Goal: Information Seeking & Learning: Learn about a topic

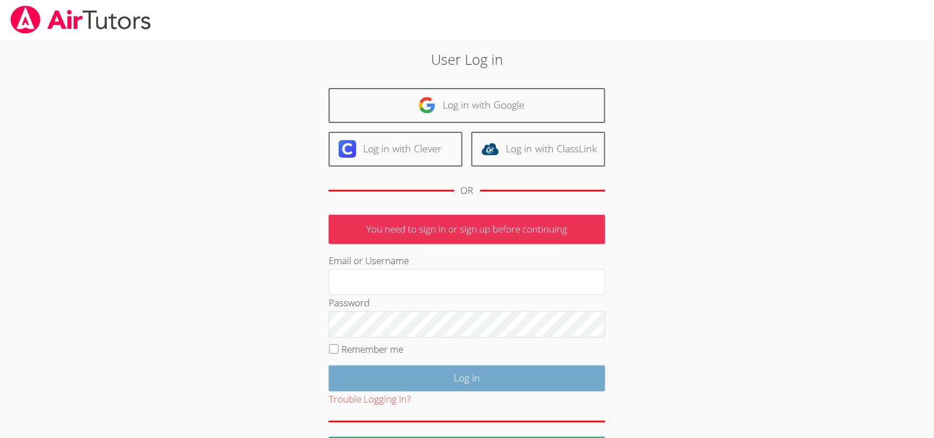
type input "mariesteinberg@live.com"
click at [444, 378] on input "Log in" at bounding box center [467, 378] width 277 height 26
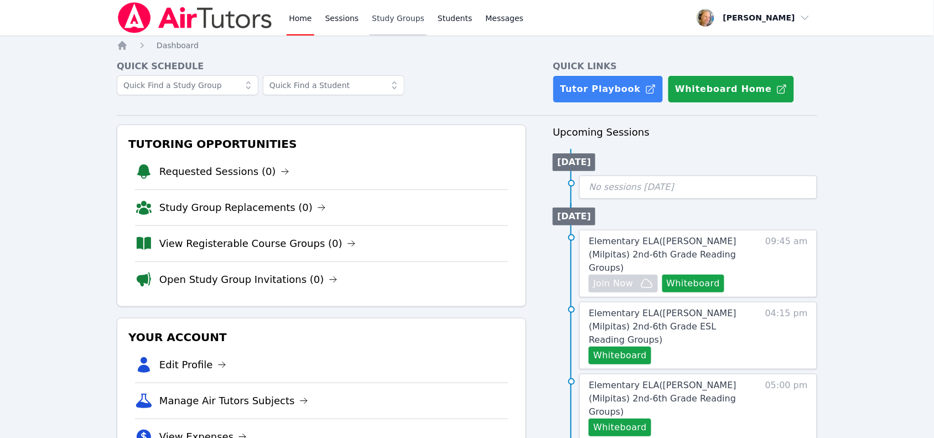
click at [389, 15] on link "Study Groups" at bounding box center [398, 17] width 57 height 35
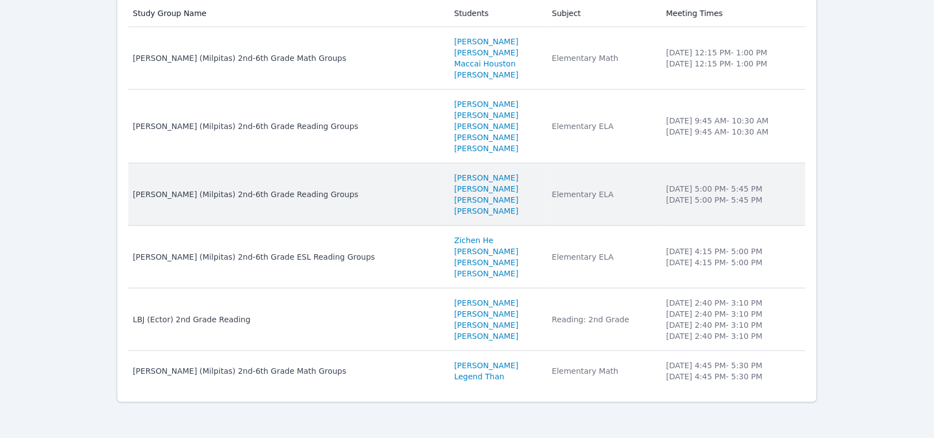
scroll to position [87, 0]
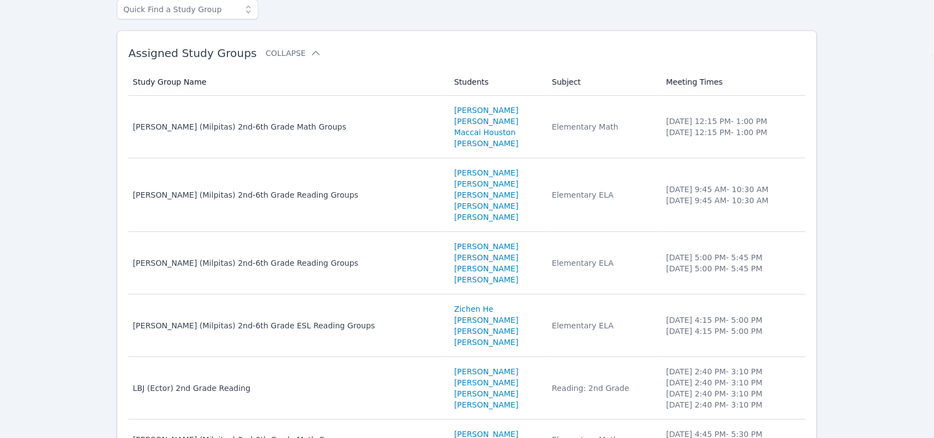
click at [327, 147] on td "Study Group Name Spangler (Milpitas) 2nd-6th Grade Math Groups" at bounding box center [287, 127] width 319 height 63
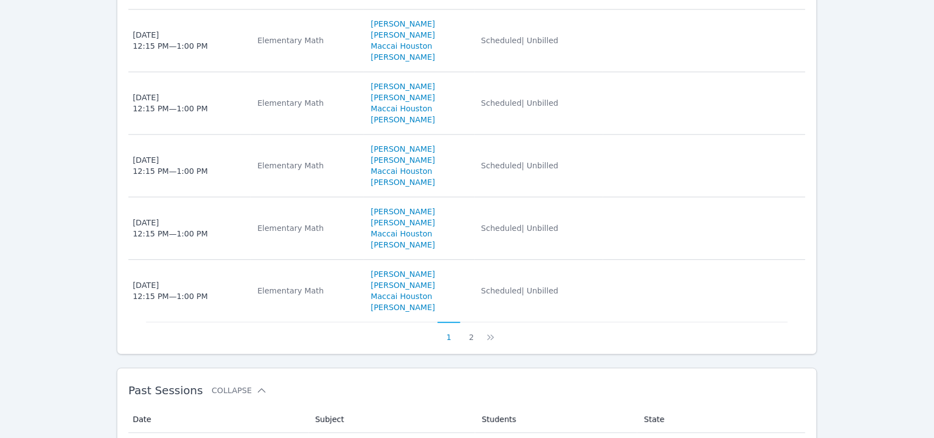
scroll to position [692, 0]
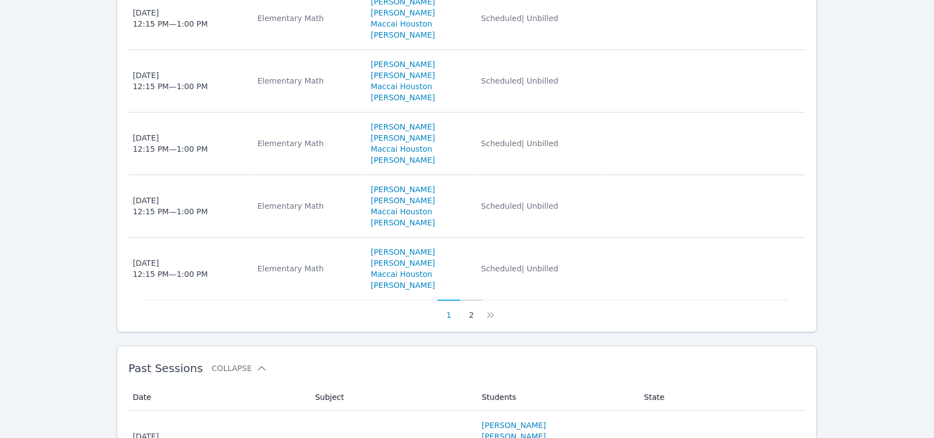
click at [469, 316] on button "2" at bounding box center [471, 309] width 23 height 21
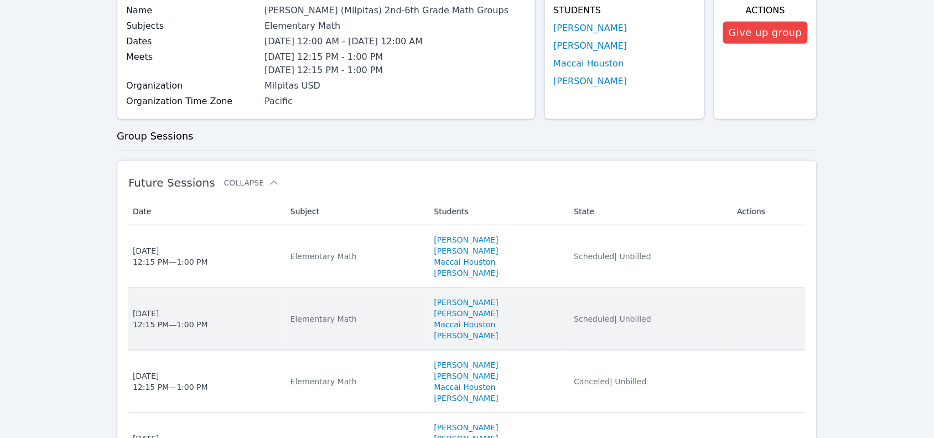
scroll to position [138, 0]
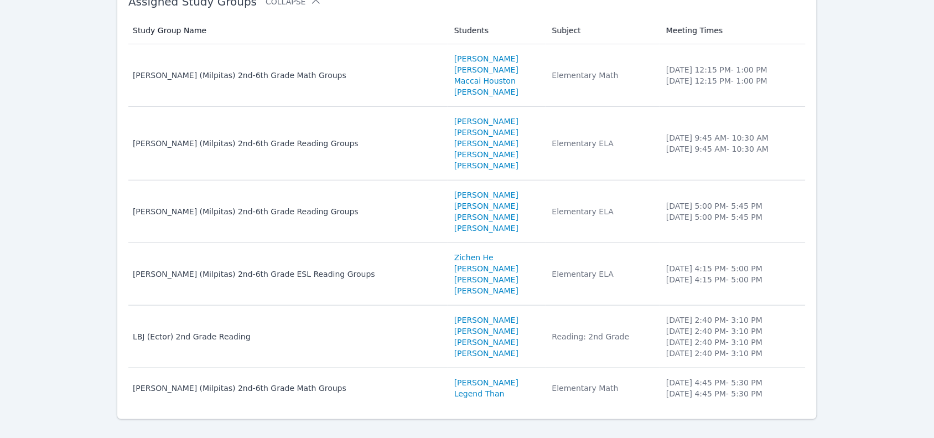
scroll to position [87, 0]
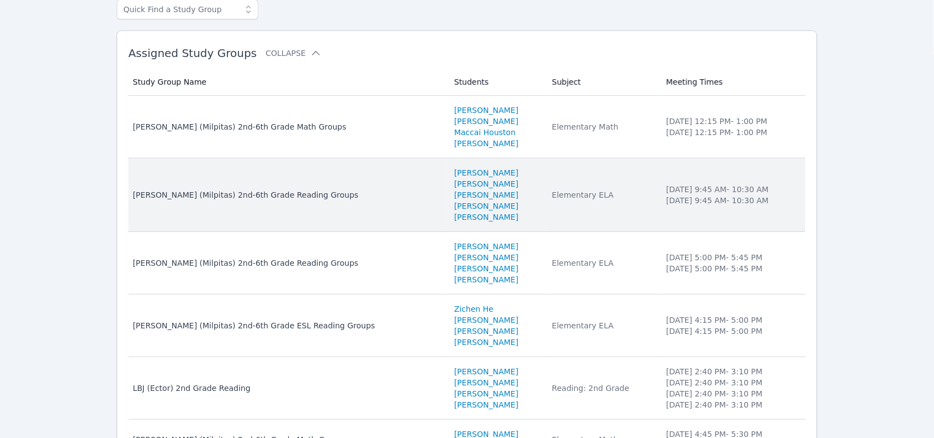
click at [565, 195] on div "Elementary ELA" at bounding box center [602, 194] width 101 height 11
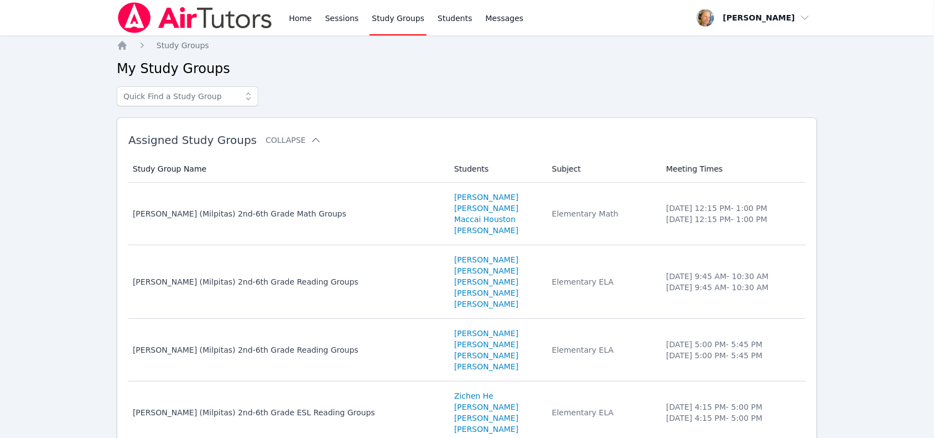
scroll to position [87, 0]
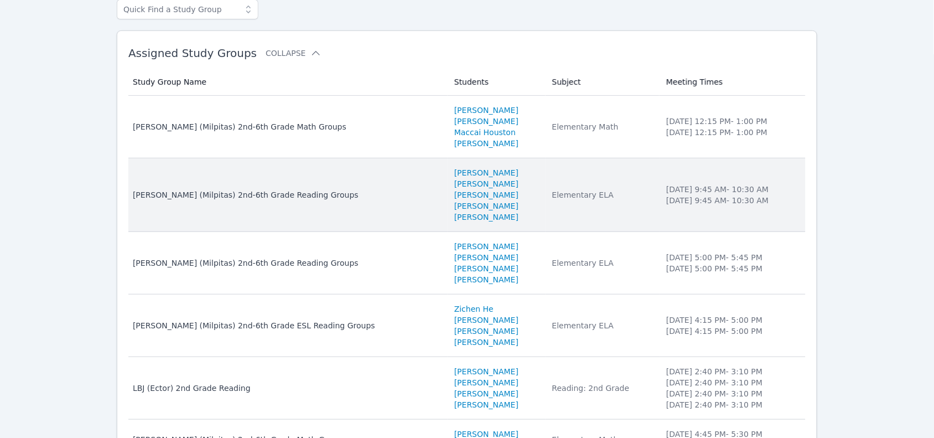
click at [546, 214] on td "Subject Elementary ELA" at bounding box center [603, 195] width 114 height 74
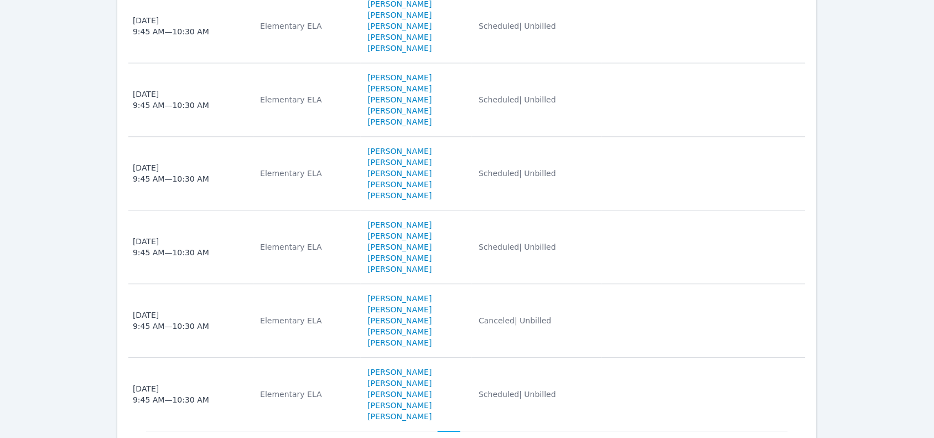
scroll to position [848, 0]
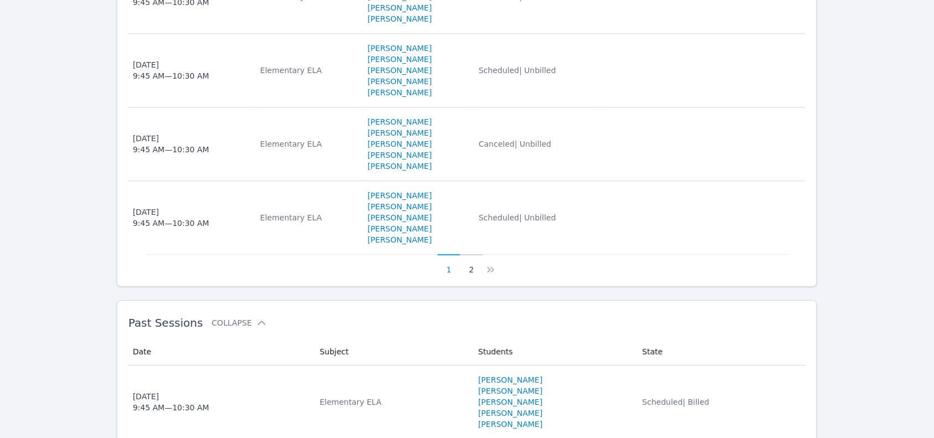
click at [473, 272] on button "2" at bounding box center [471, 264] width 23 height 21
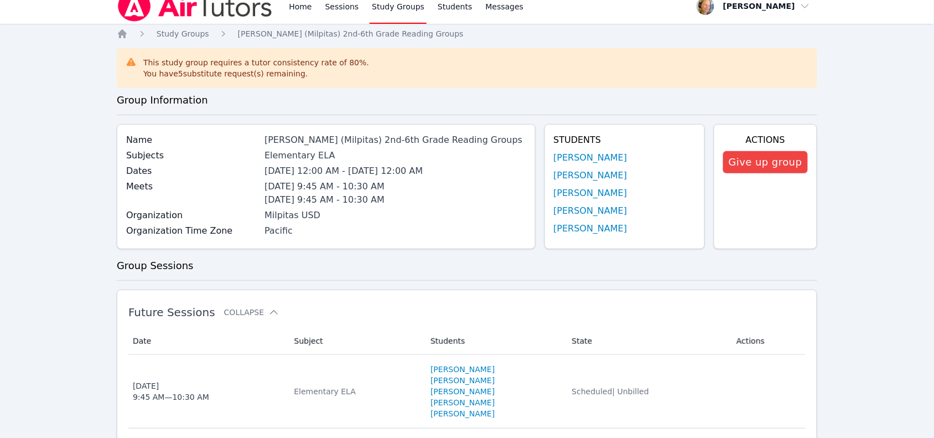
scroll to position [0, 0]
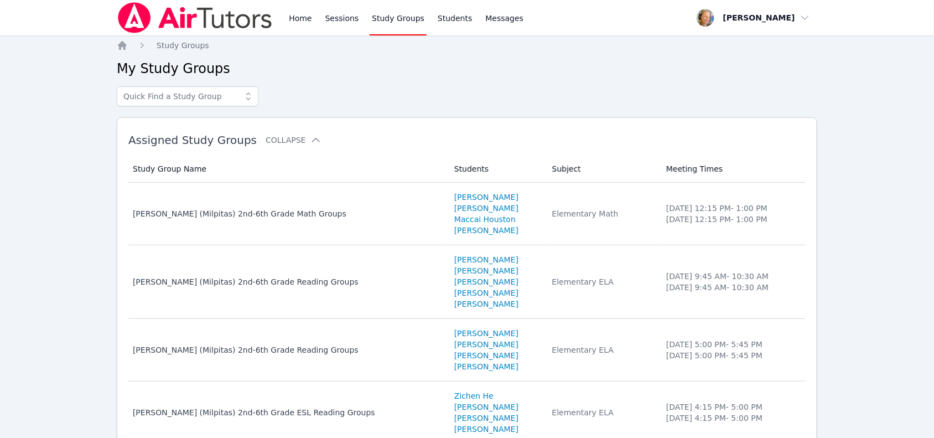
scroll to position [87, 0]
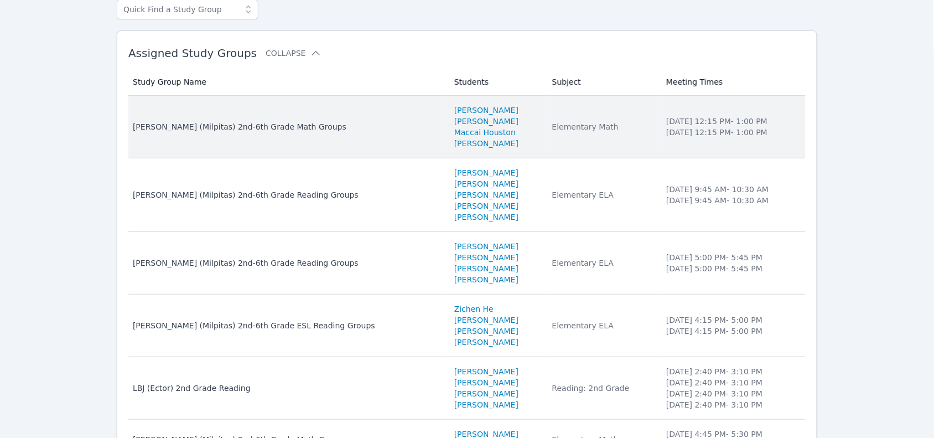
click at [604, 150] on td "Subject Elementary Math" at bounding box center [603, 127] width 114 height 63
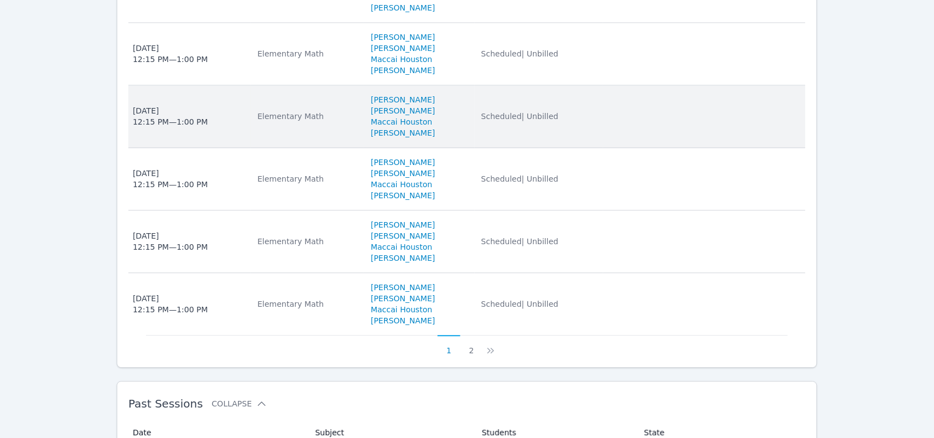
scroll to position [709, 0]
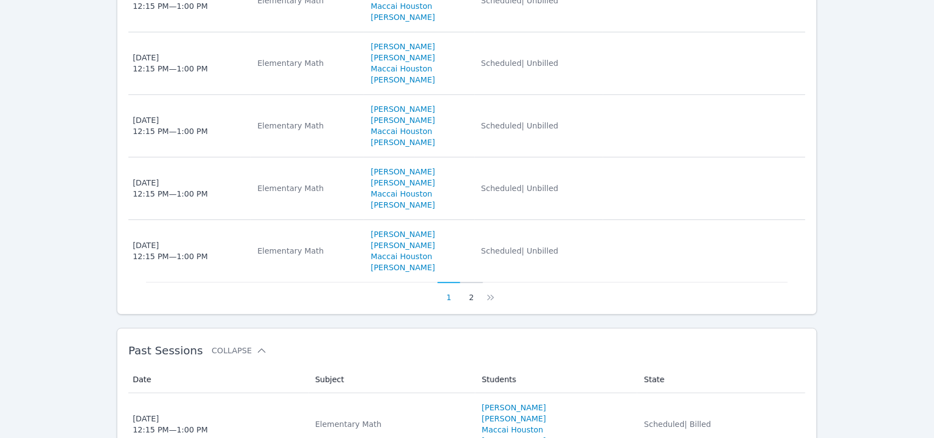
click at [466, 299] on button "2" at bounding box center [471, 292] width 23 height 21
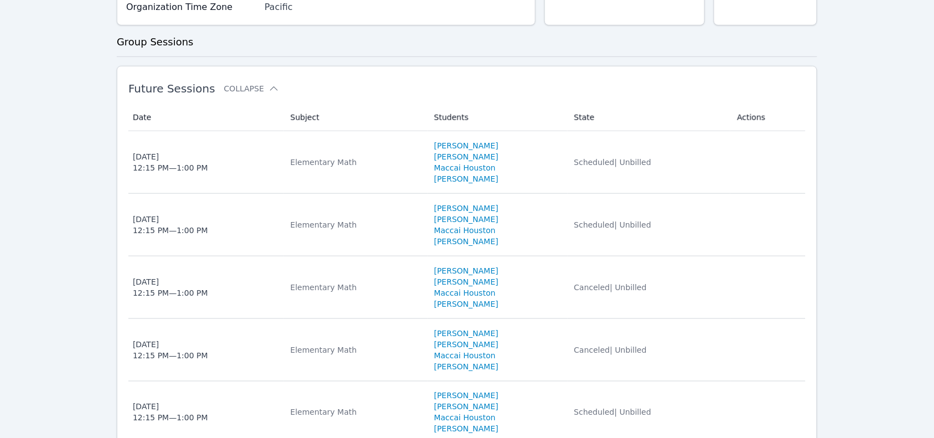
scroll to position [225, 0]
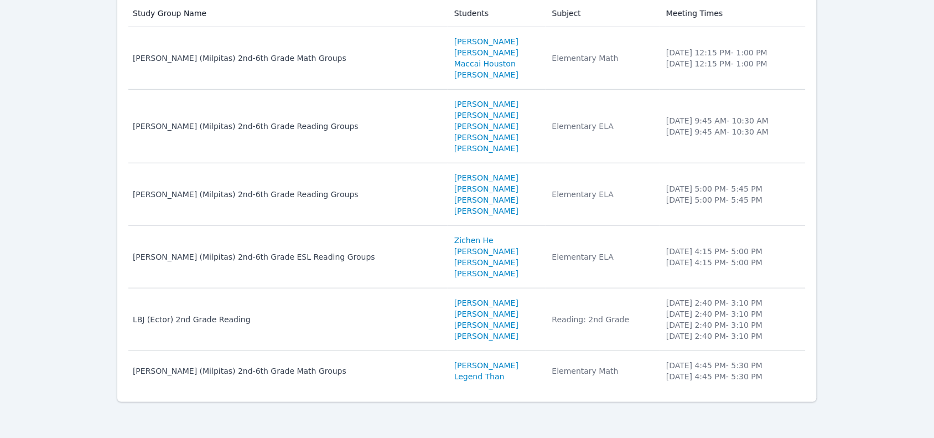
scroll to position [87, 0]
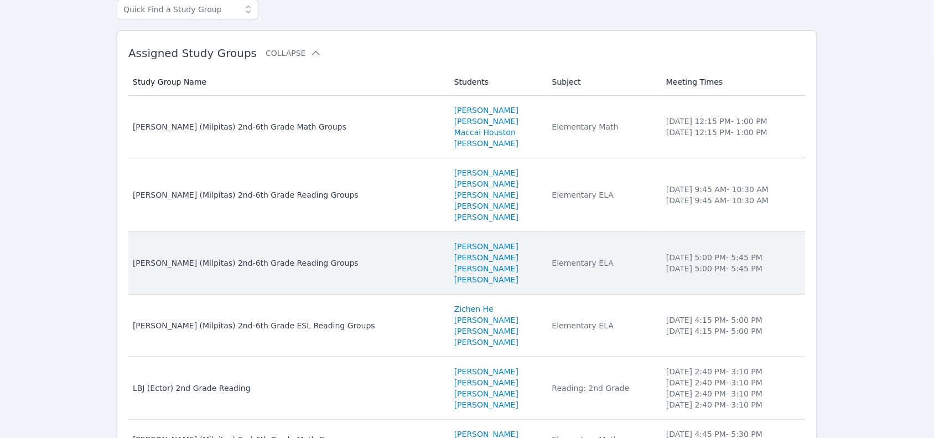
click at [584, 261] on div "Elementary ELA" at bounding box center [602, 262] width 101 height 11
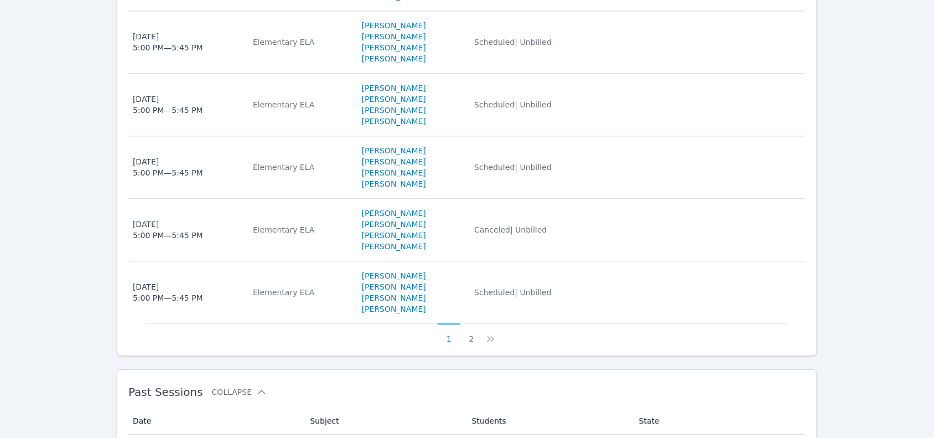
scroll to position [692, 0]
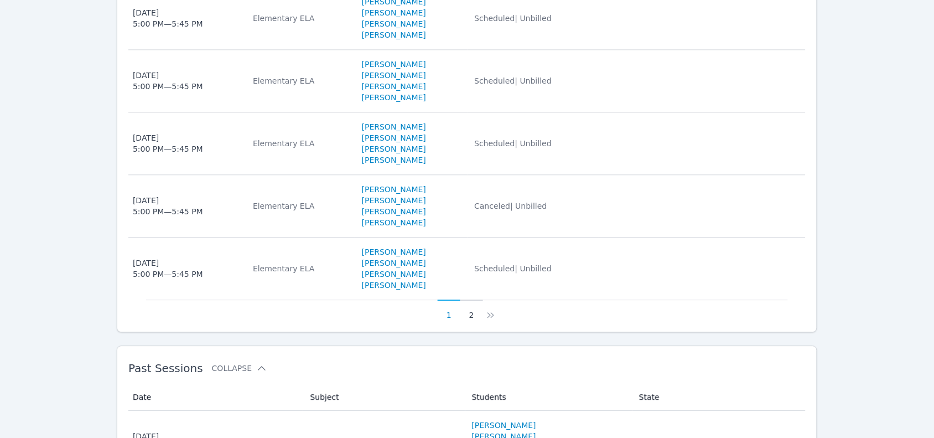
click at [472, 316] on button "2" at bounding box center [471, 309] width 23 height 21
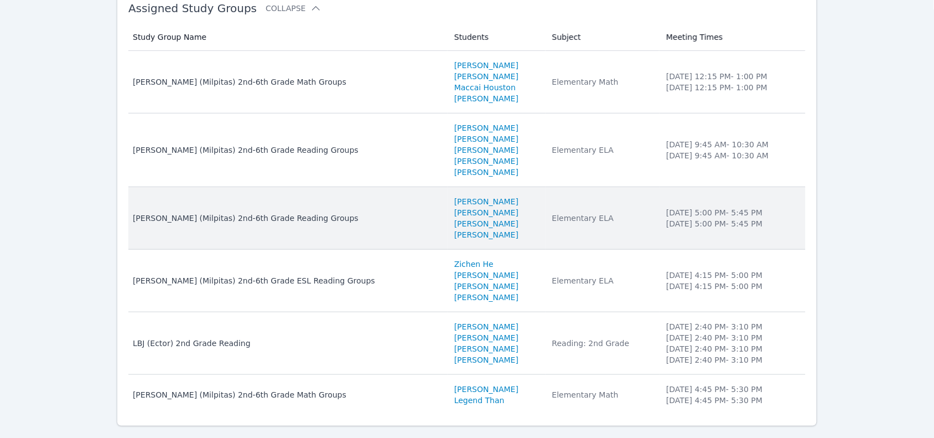
scroll to position [156, 0]
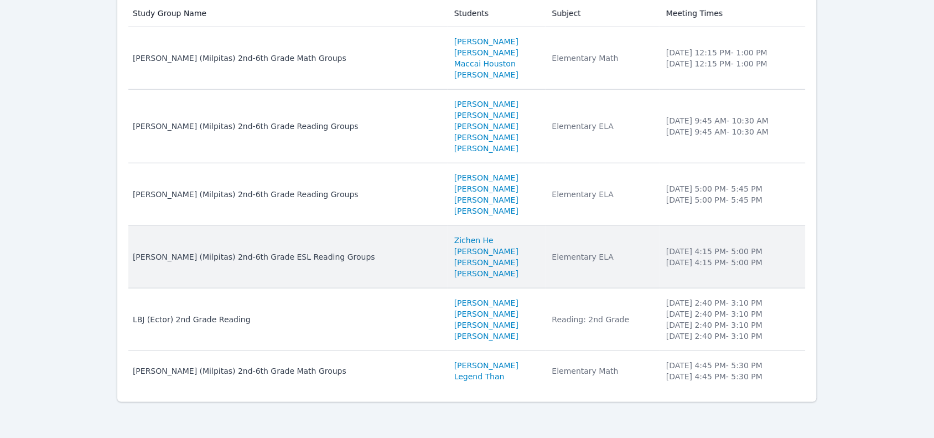
click at [602, 261] on div "Elementary ELA" at bounding box center [602, 256] width 101 height 11
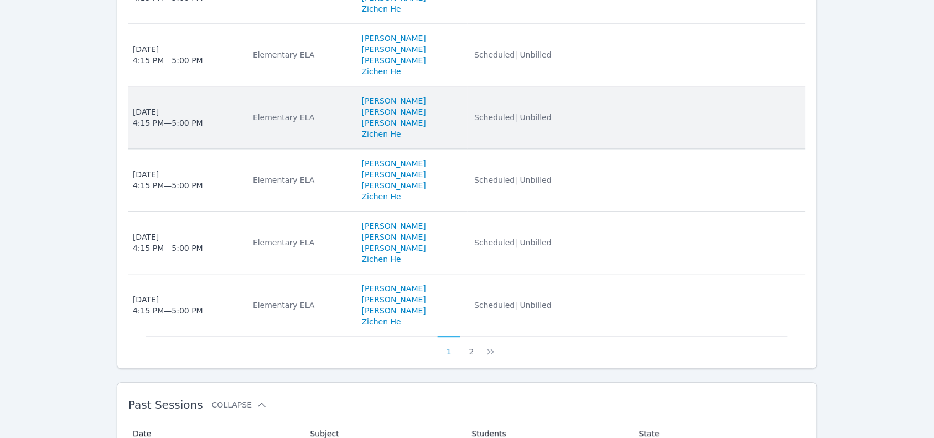
scroll to position [692, 0]
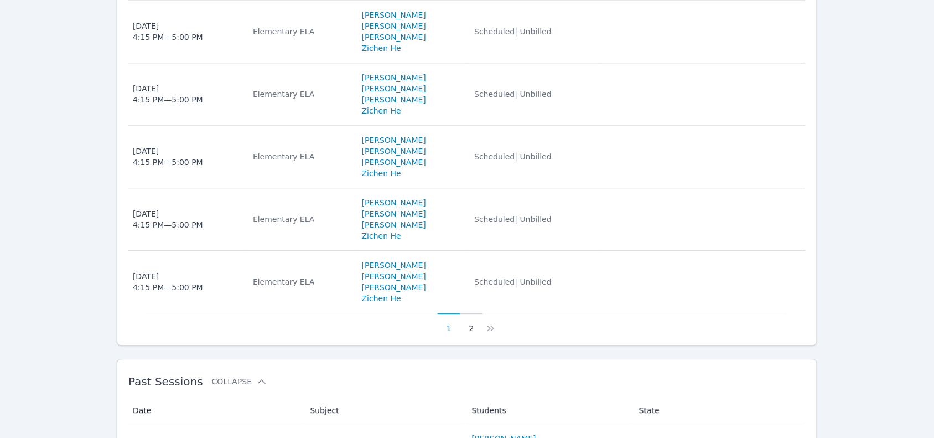
click at [471, 316] on button "2" at bounding box center [471, 323] width 23 height 21
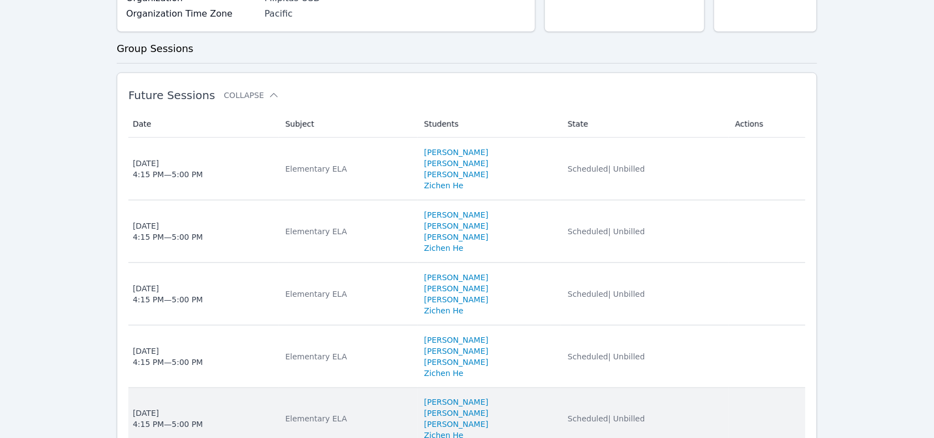
scroll to position [207, 0]
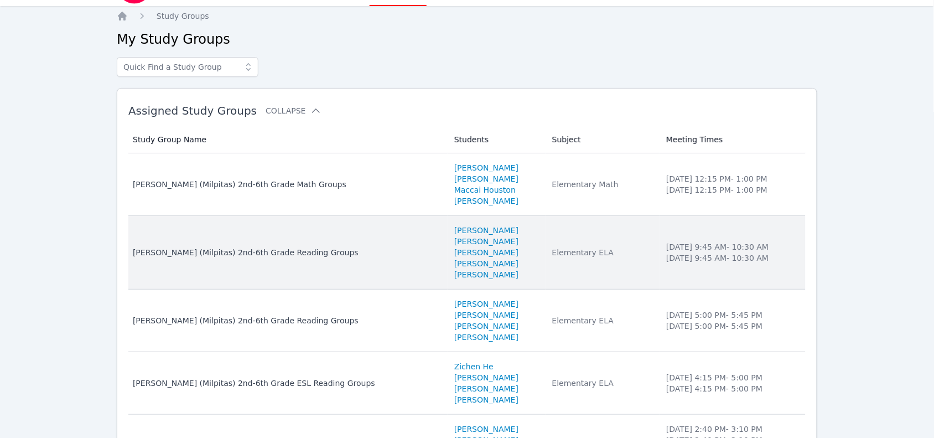
scroll to position [18, 0]
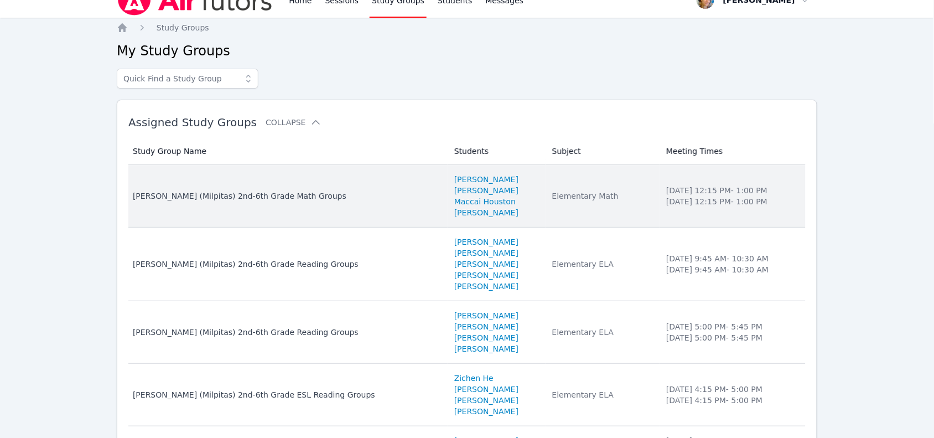
click at [606, 223] on td "Subject Elementary Math" at bounding box center [603, 196] width 114 height 63
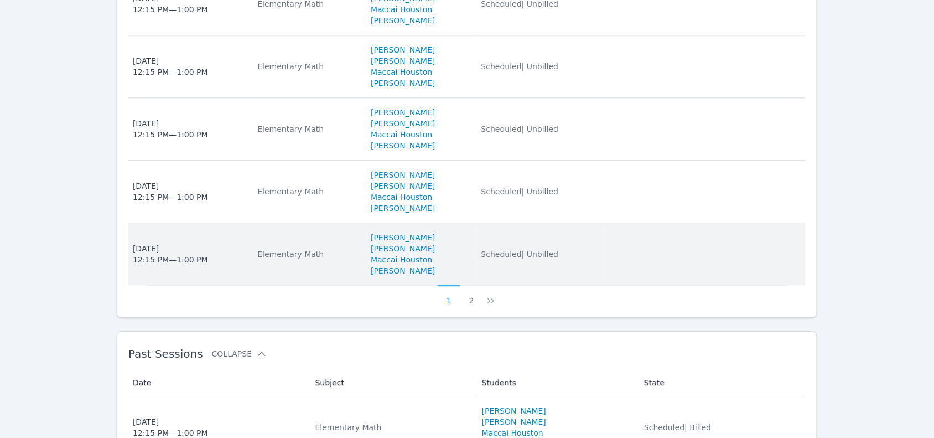
scroll to position [709, 0]
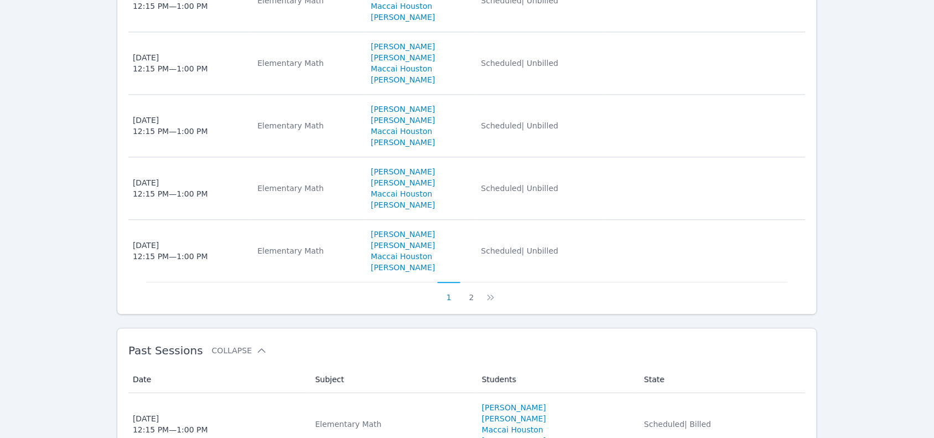
click at [469, 294] on button "2" at bounding box center [471, 292] width 23 height 21
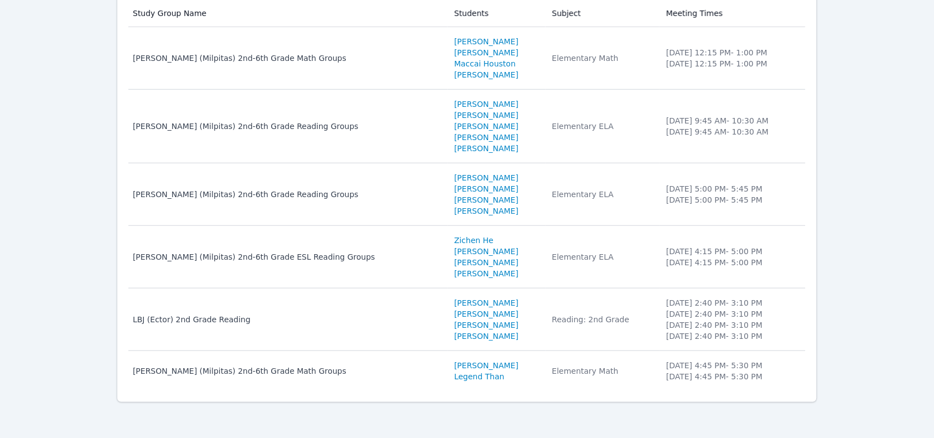
scroll to position [18, 0]
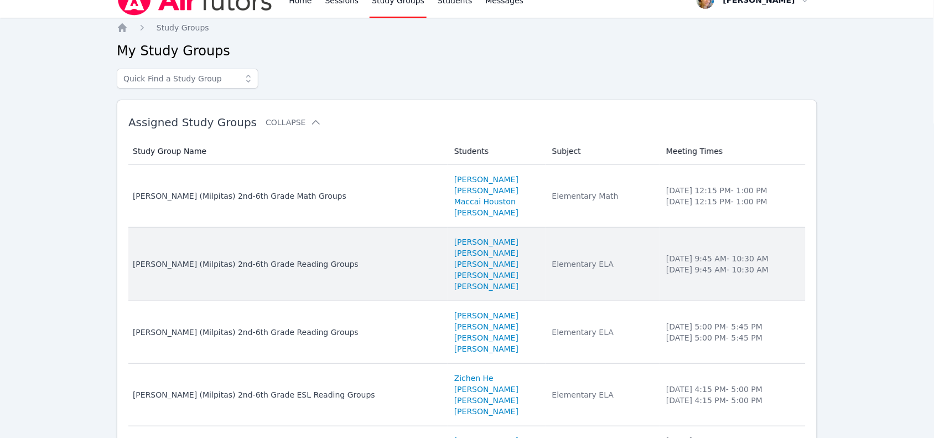
click at [666, 253] on li "Tuesday 9:45 AM - 10:30 AM" at bounding box center [732, 258] width 133 height 11
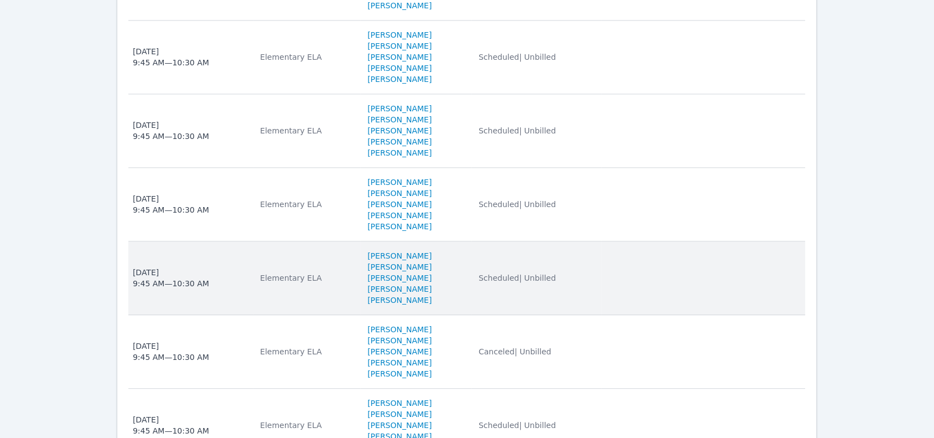
scroll to position [917, 0]
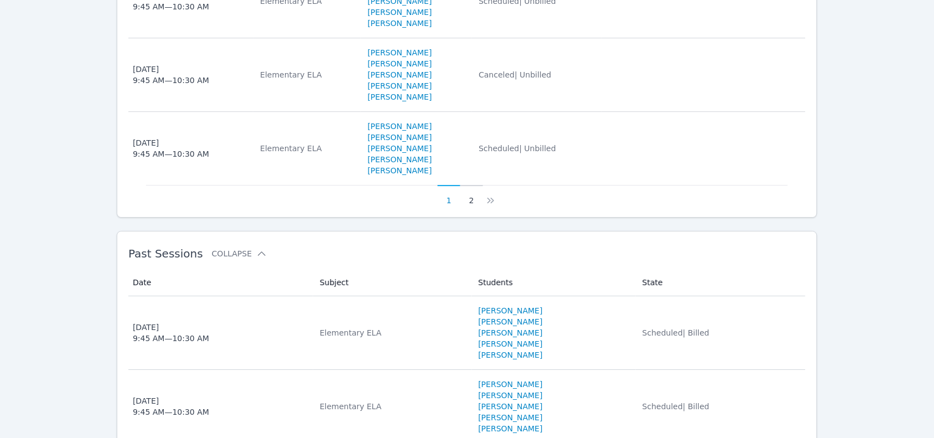
click at [469, 205] on button "2" at bounding box center [471, 195] width 23 height 21
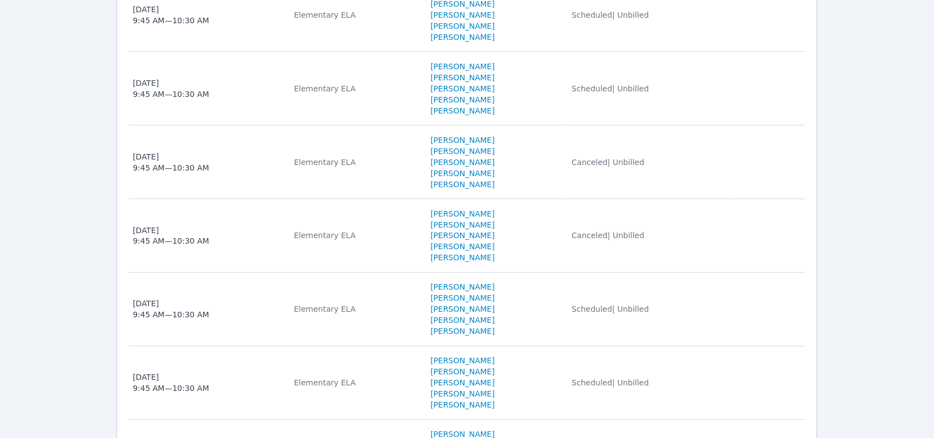
scroll to position [363, 0]
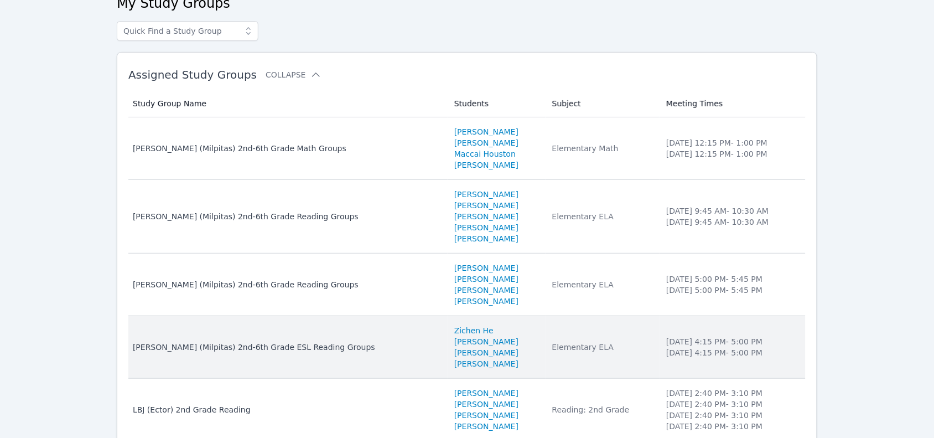
scroll to position [87, 0]
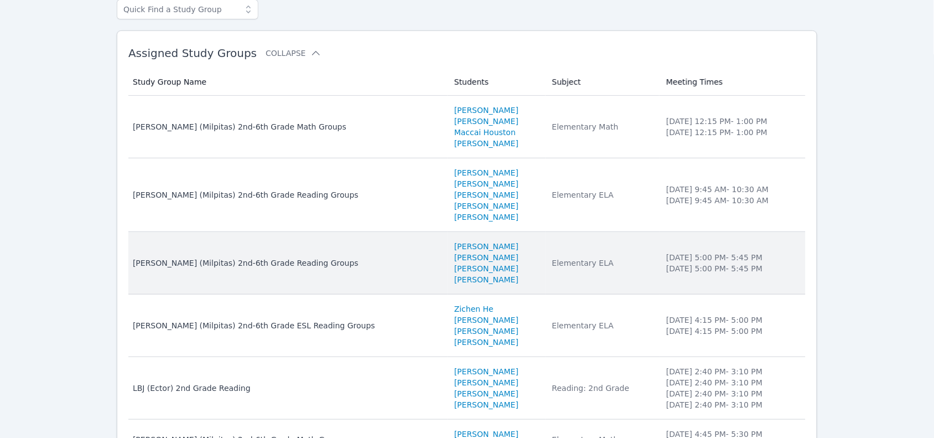
click at [690, 279] on td "Meeting Times Tuesday 5:00 PM - 5:45 PM Thursday 5:00 PM - 5:45 PM" at bounding box center [732, 263] width 146 height 63
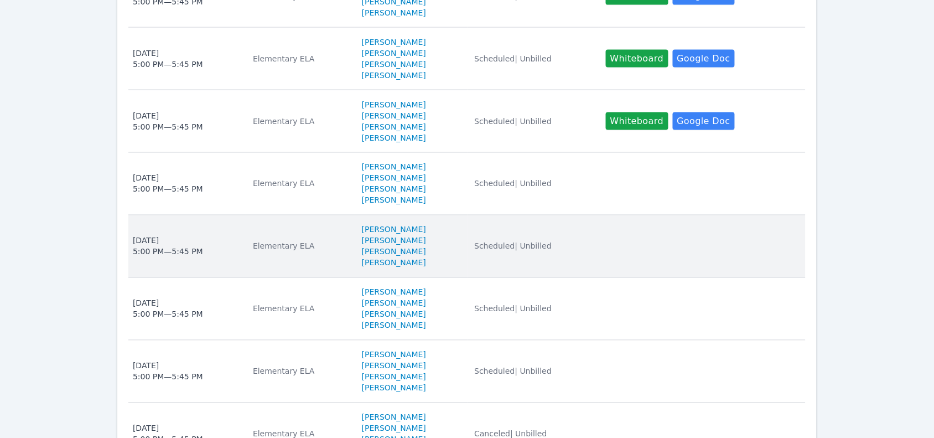
scroll to position [709, 0]
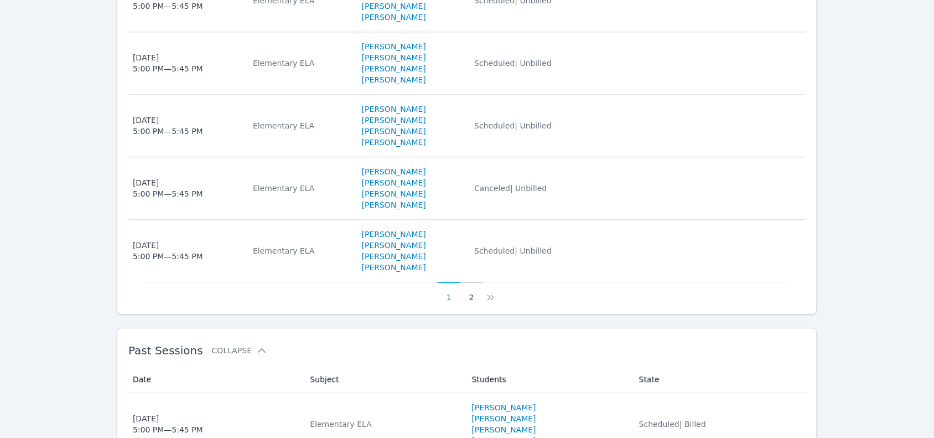
click at [470, 302] on button "2" at bounding box center [471, 292] width 23 height 21
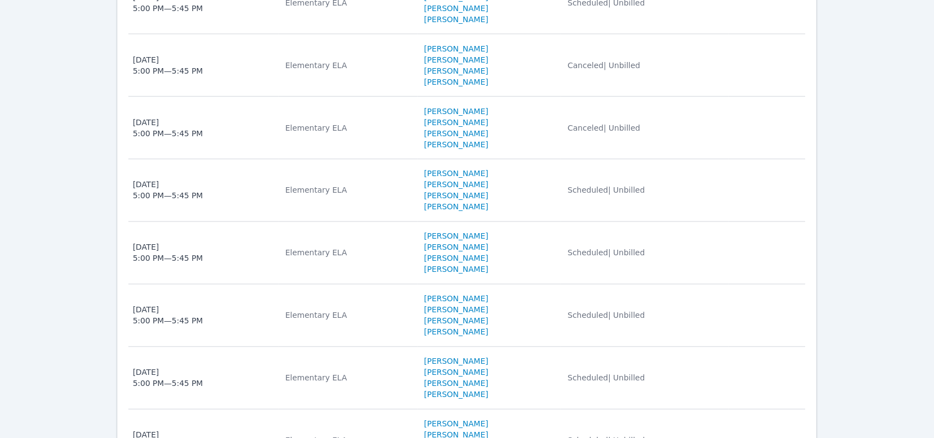
scroll to position [433, 0]
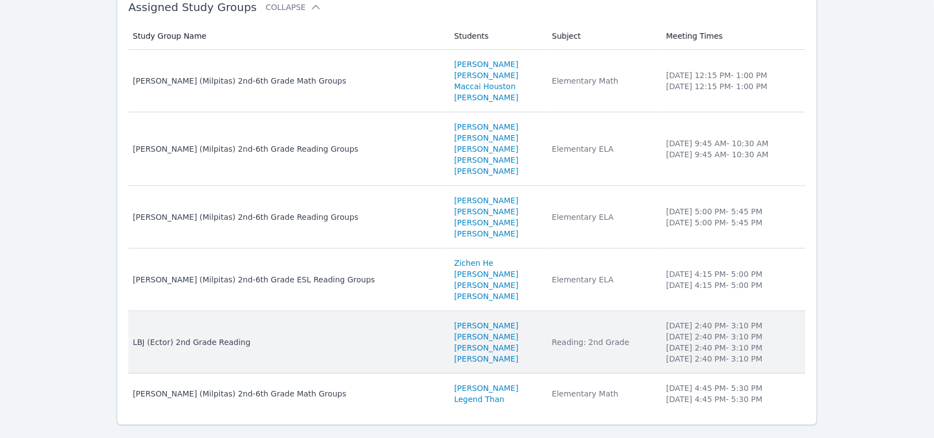
scroll to position [156, 0]
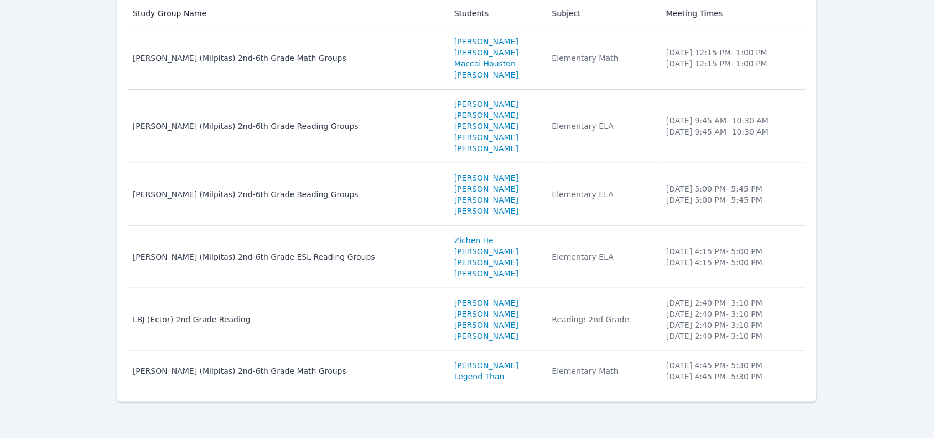
click at [510, 376] on li "Legend Than" at bounding box center [496, 376] width 85 height 11
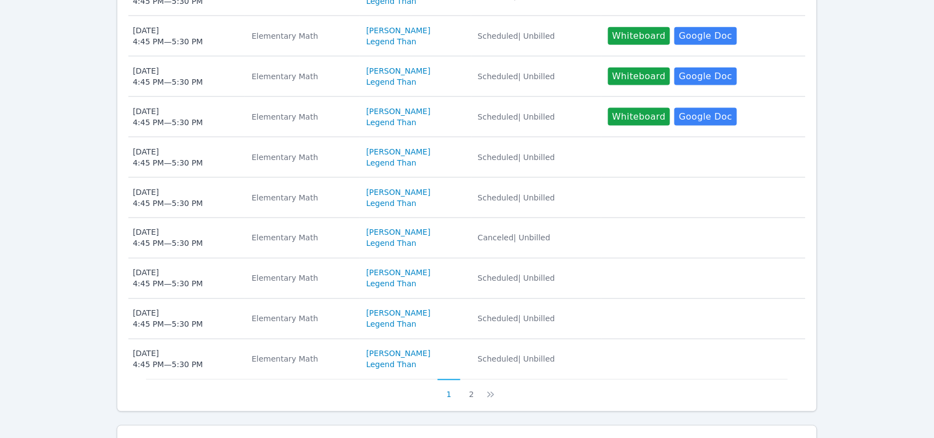
scroll to position [415, 0]
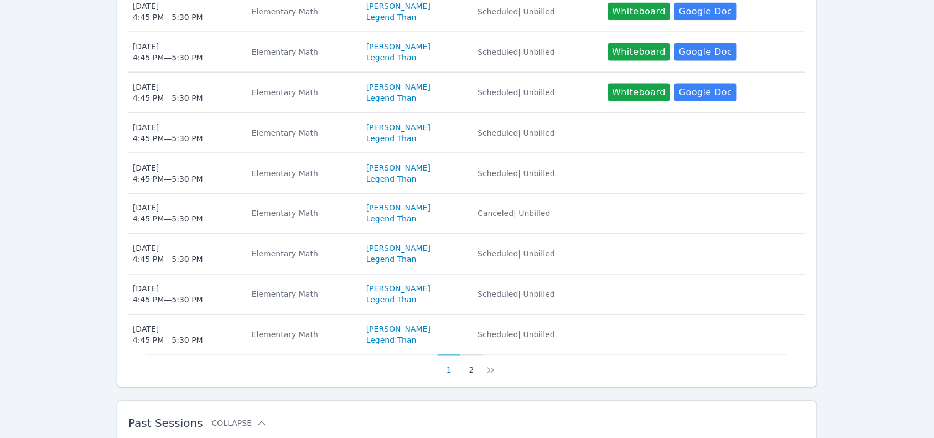
click at [471, 375] on button "2" at bounding box center [471, 365] width 23 height 21
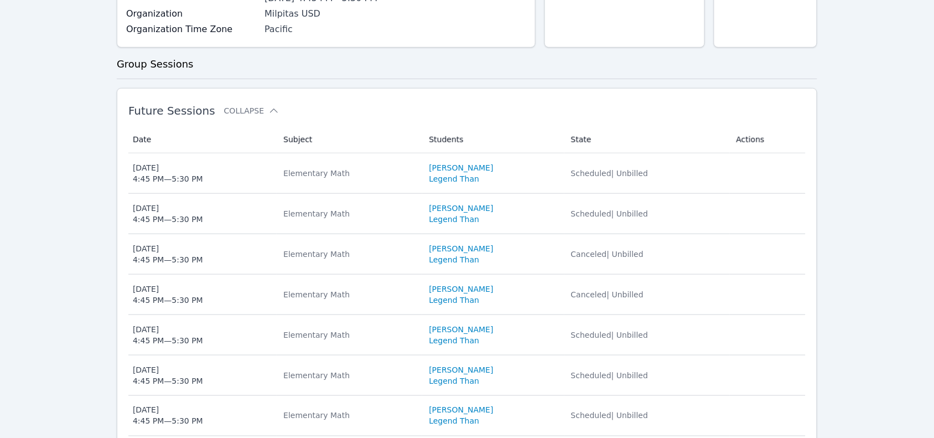
scroll to position [0, 0]
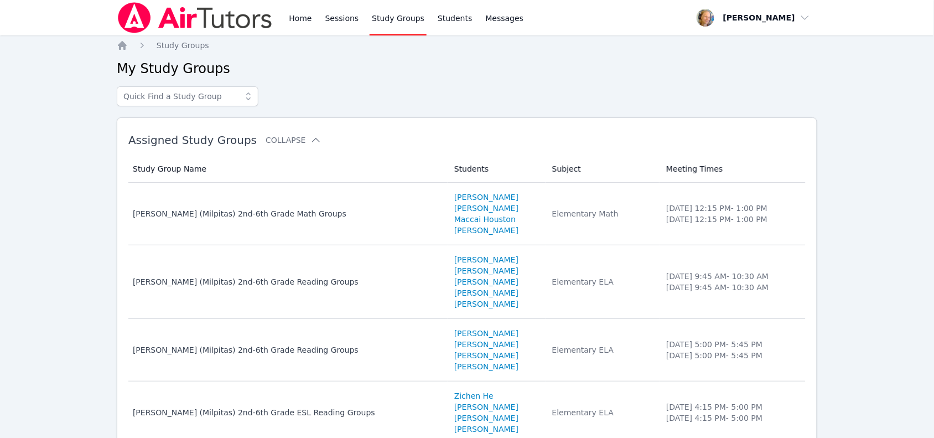
scroll to position [156, 0]
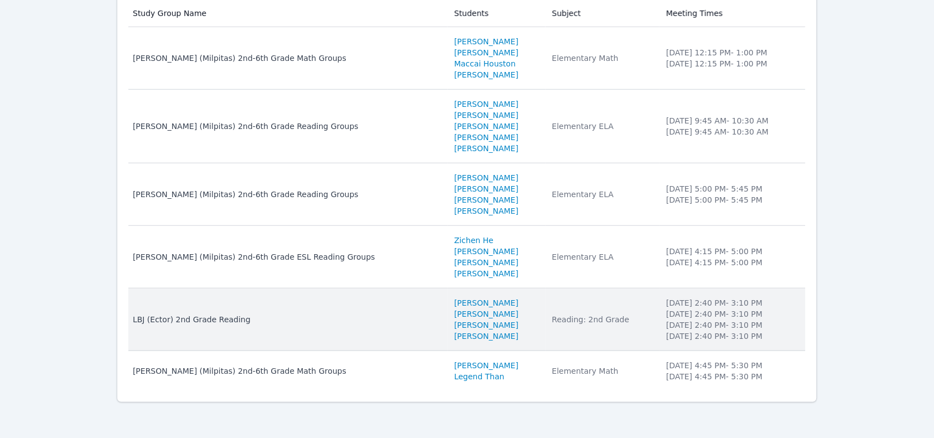
click at [496, 326] on li "MILA’VAE TAVAREZ" at bounding box center [496, 324] width 85 height 11
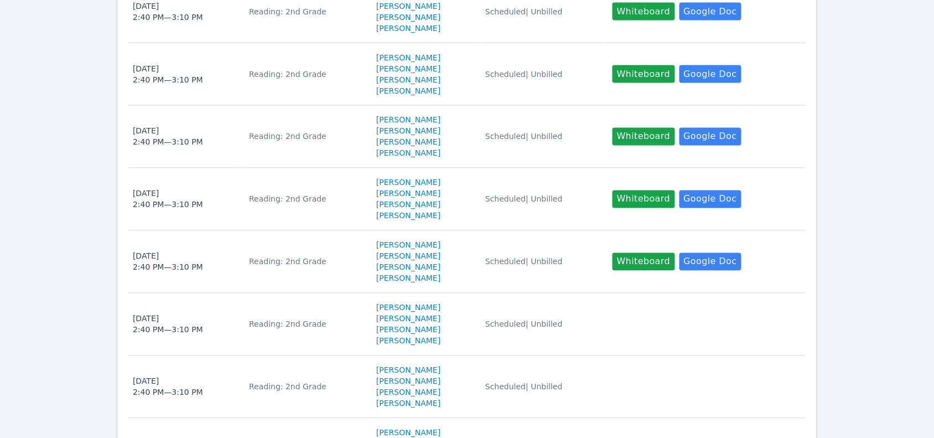
scroll to position [692, 0]
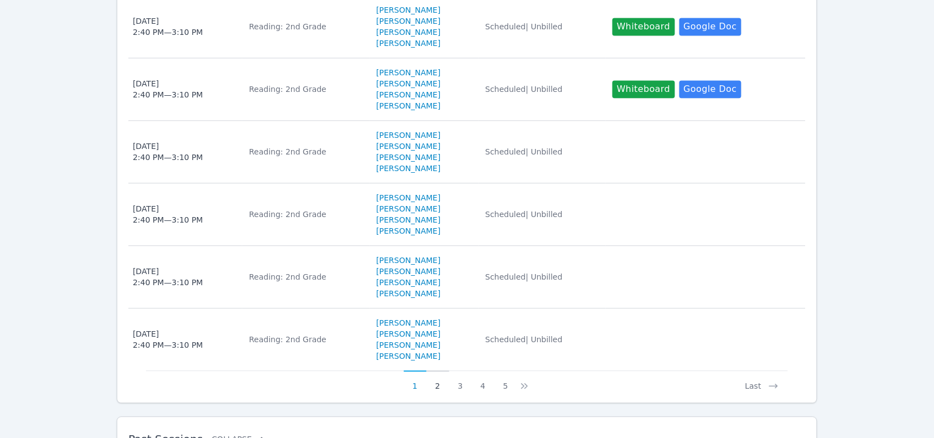
click at [437, 391] on button "2" at bounding box center [438, 380] width 23 height 21
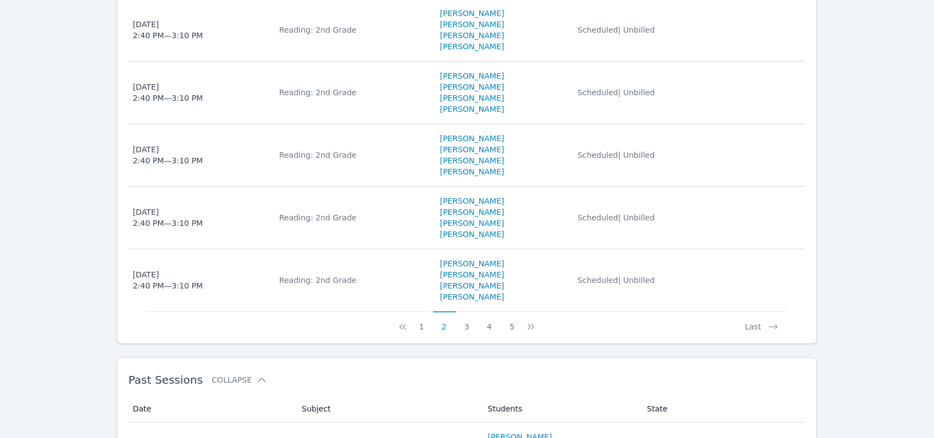
scroll to position [761, 0]
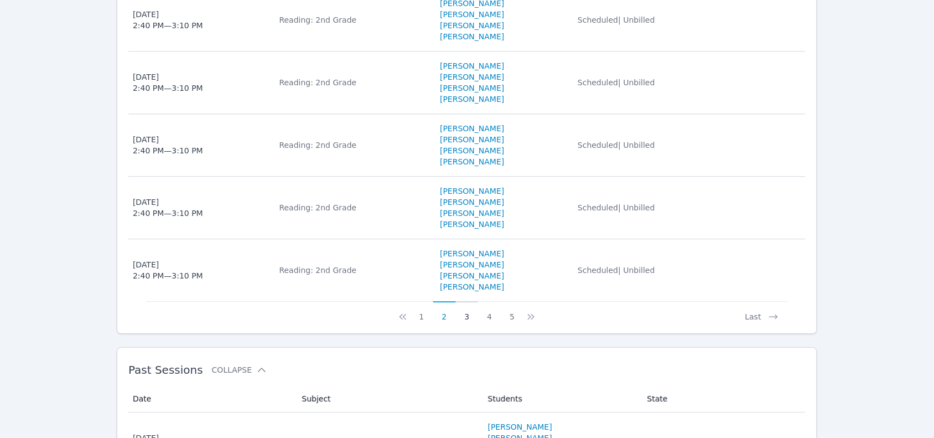
click at [466, 319] on button "3" at bounding box center [467, 311] width 23 height 21
click at [490, 319] on button "4" at bounding box center [489, 311] width 23 height 21
click at [470, 319] on button "4" at bounding box center [467, 311] width 23 height 21
click at [446, 319] on button "3" at bounding box center [444, 311] width 23 height 21
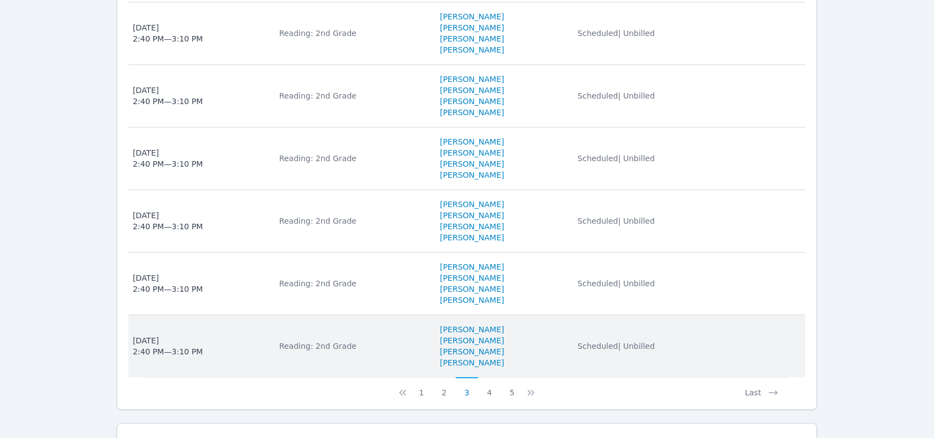
scroll to position [899, 0]
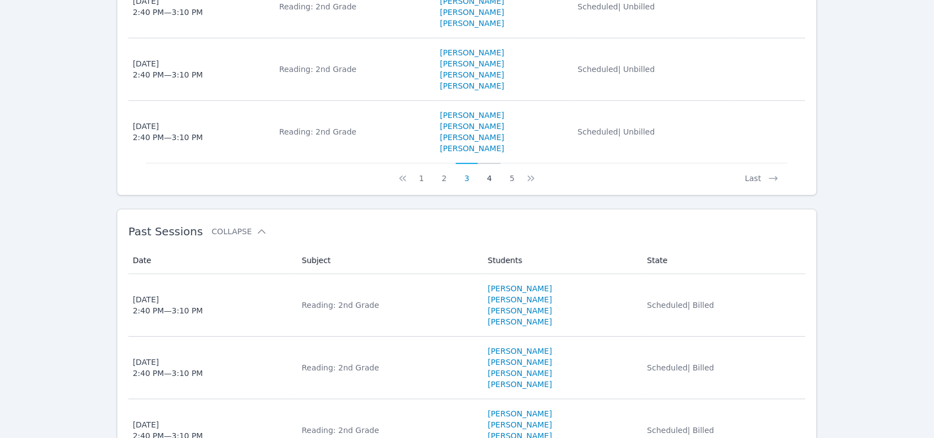
click at [485, 177] on button "4" at bounding box center [489, 173] width 23 height 21
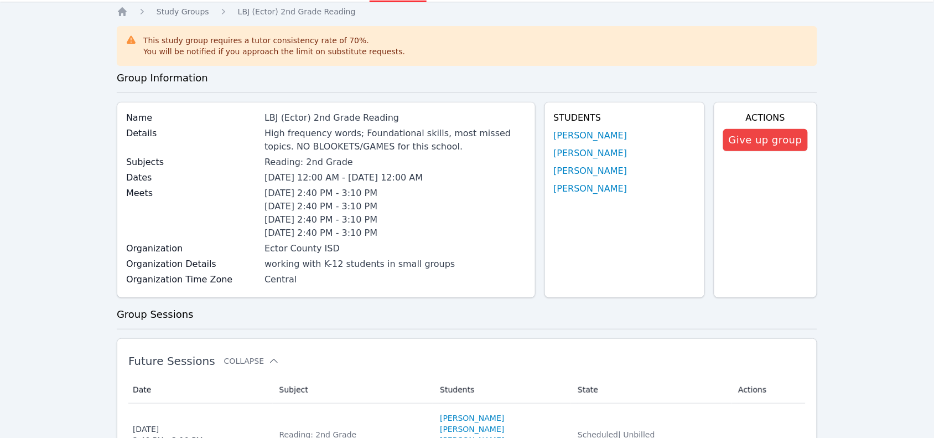
scroll to position [0, 0]
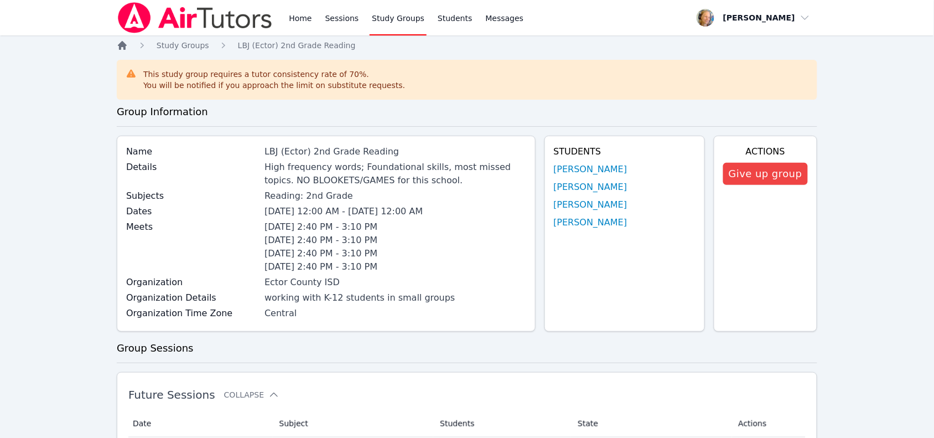
click at [123, 48] on icon "Breadcrumb" at bounding box center [122, 45] width 9 height 9
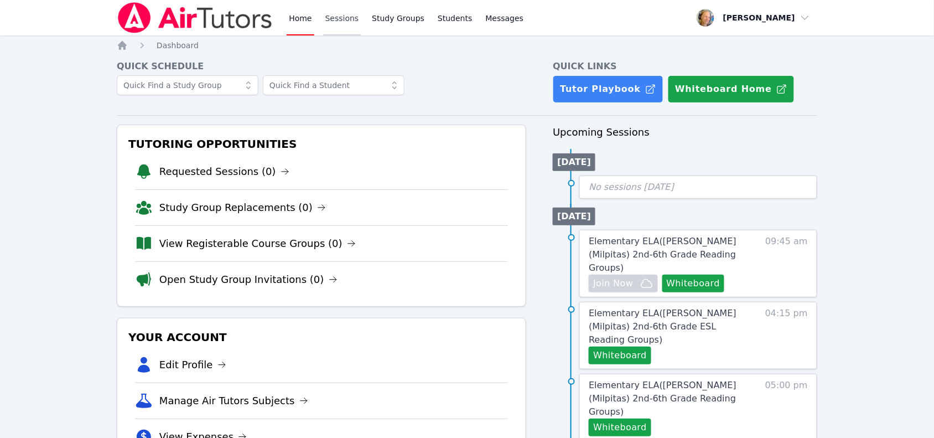
click at [334, 21] on link "Sessions" at bounding box center [342, 17] width 38 height 35
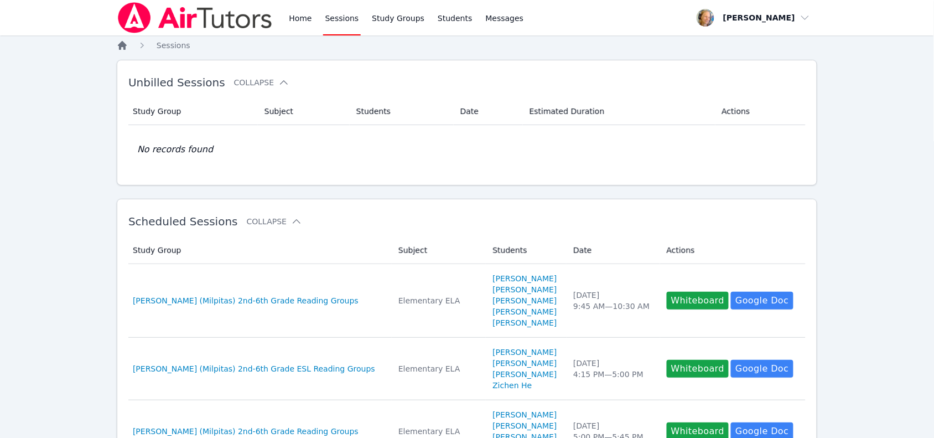
click at [124, 46] on icon "Breadcrumb" at bounding box center [122, 45] width 9 height 9
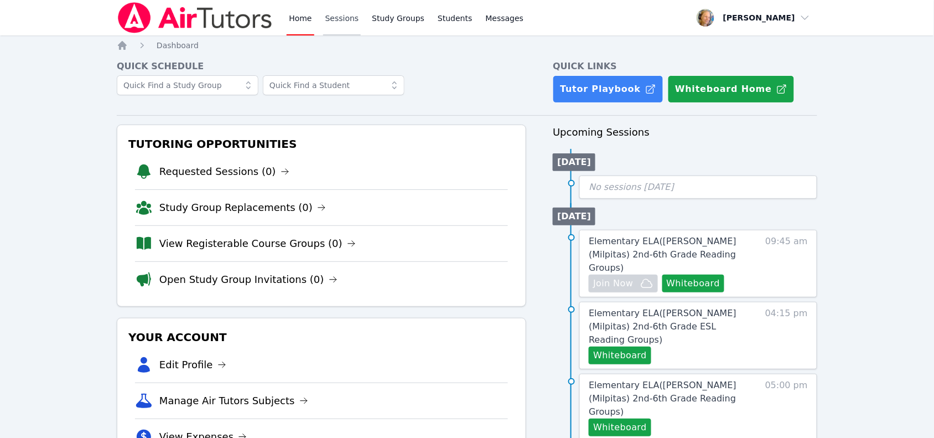
click at [344, 26] on link "Sessions" at bounding box center [342, 17] width 38 height 35
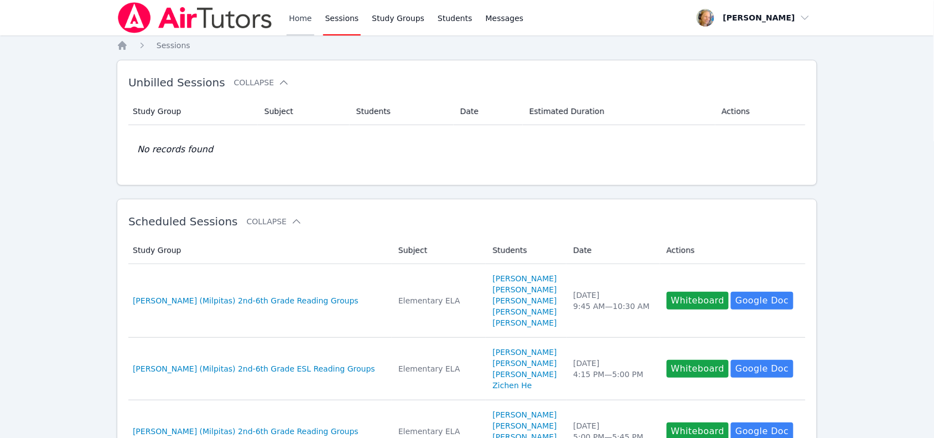
click at [297, 15] on link "Home" at bounding box center [300, 17] width 27 height 35
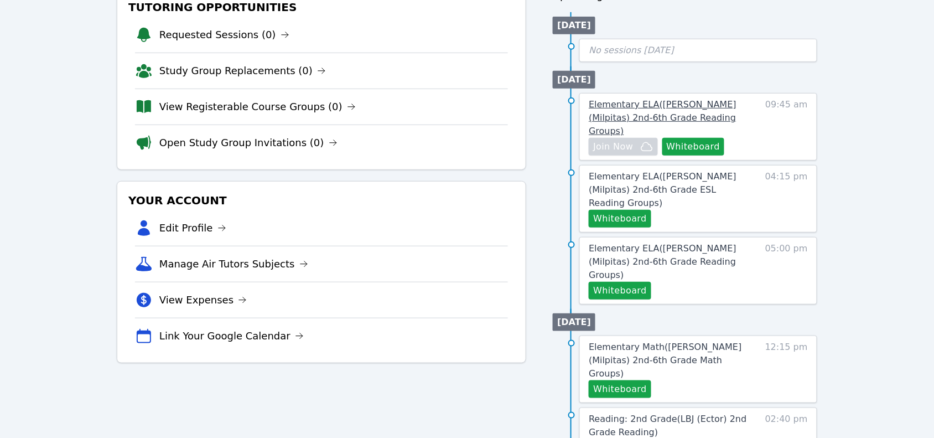
scroll to position [75, 0]
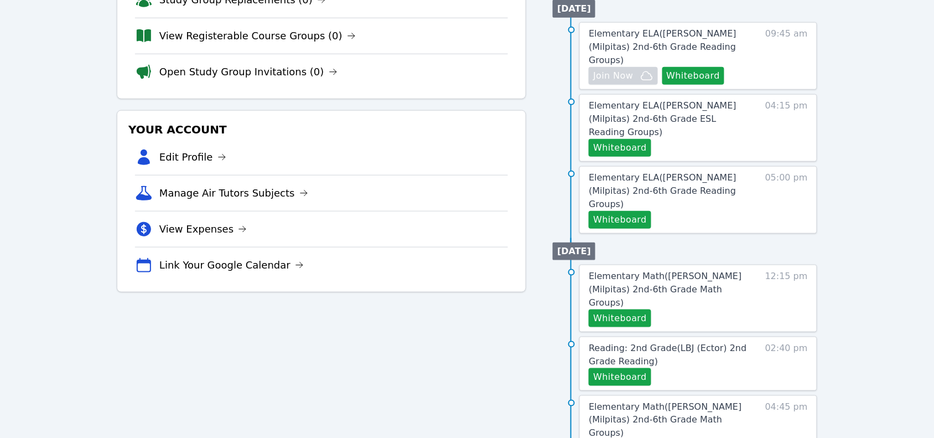
scroll to position [1, 0]
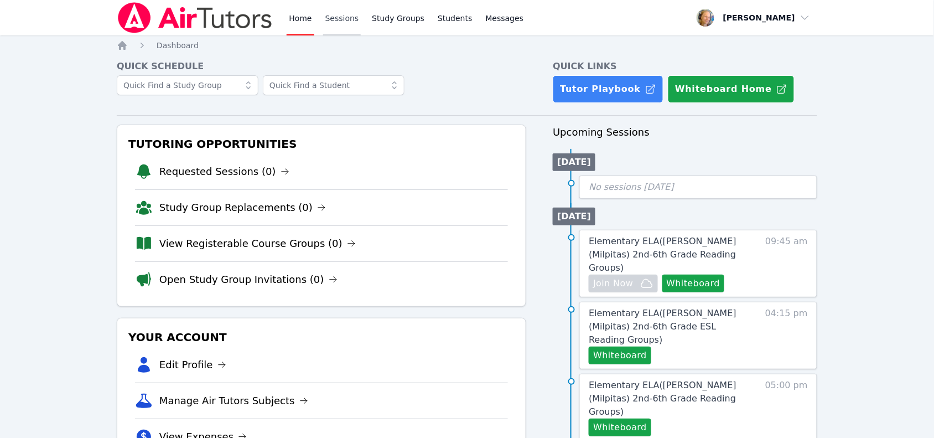
click at [354, 25] on link "Sessions" at bounding box center [342, 17] width 38 height 35
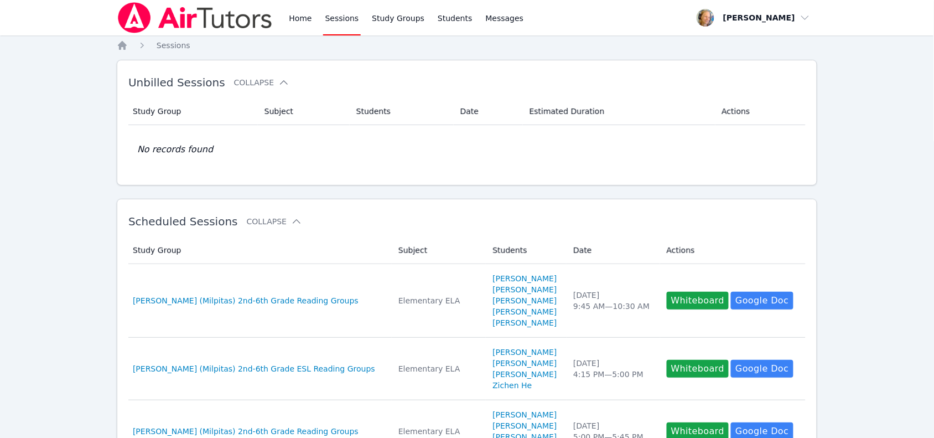
click at [128, 47] on ol "Home Sessions" at bounding box center [154, 45] width 74 height 11
click at [124, 48] on icon "Breadcrumb" at bounding box center [122, 45] width 9 height 9
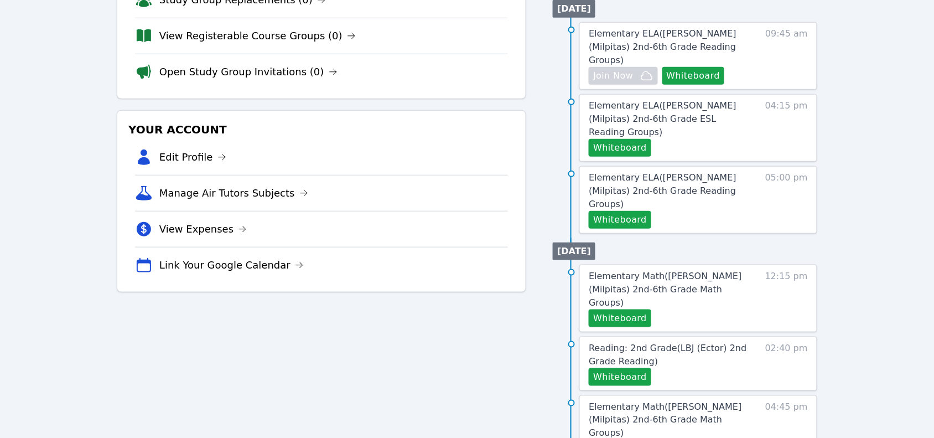
scroll to position [153, 0]
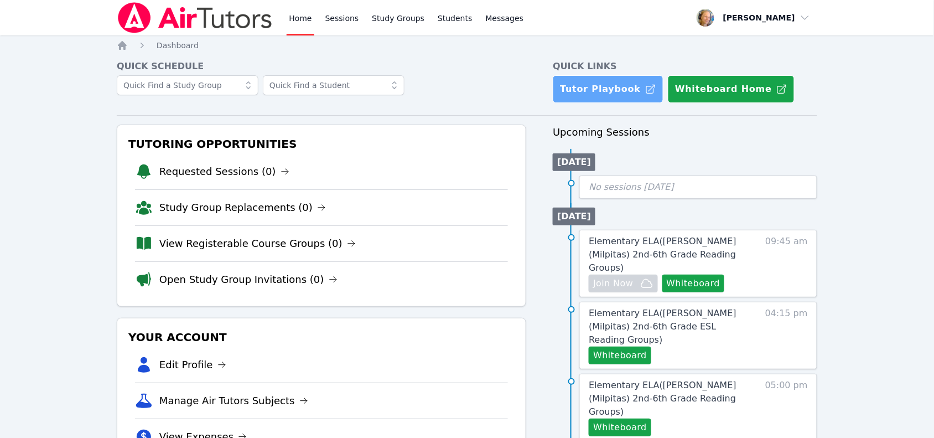
click at [578, 84] on link "Tutor Playbook" at bounding box center [608, 89] width 111 height 28
drag, startPoint x: 0, startPoint y: 0, endPoint x: 350, endPoint y: 18, distance: 350.1
click at [350, 18] on link "Sessions" at bounding box center [342, 17] width 38 height 35
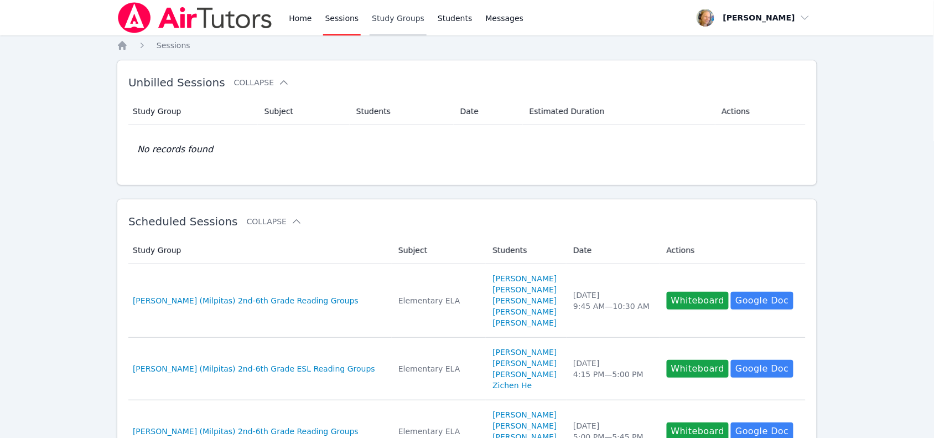
click at [400, 24] on link "Study Groups" at bounding box center [398, 17] width 57 height 35
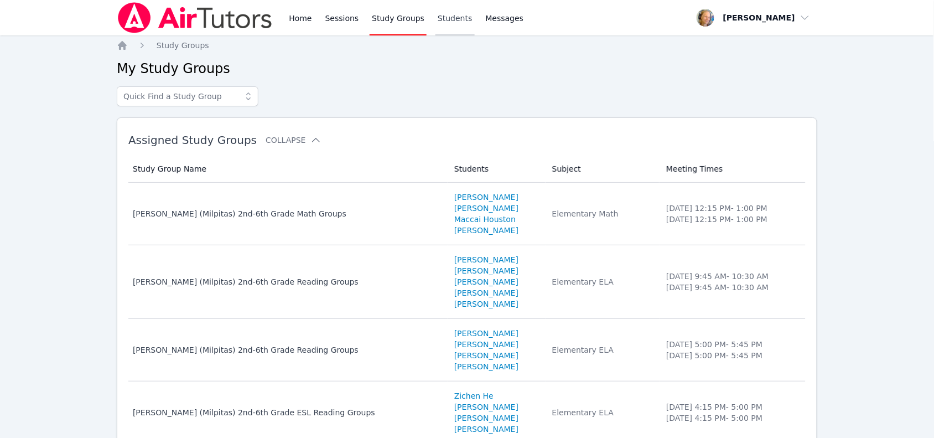
click at [445, 27] on link "Students" at bounding box center [454, 17] width 39 height 35
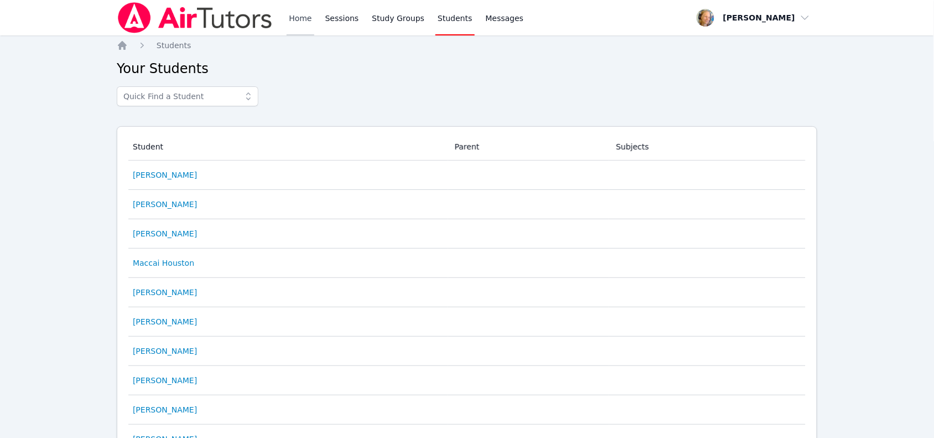
click at [300, 25] on link "Home" at bounding box center [300, 17] width 27 height 35
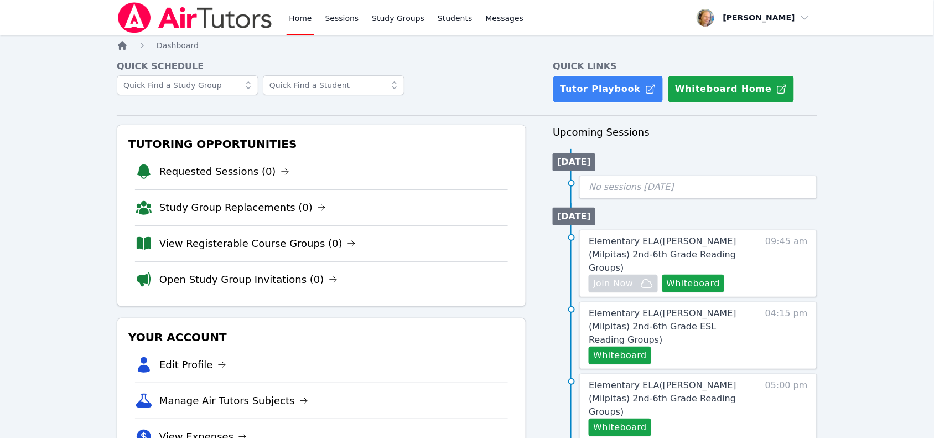
click at [122, 50] on icon "Breadcrumb" at bounding box center [122, 45] width 11 height 11
click at [123, 47] on icon "Breadcrumb" at bounding box center [122, 45] width 9 height 9
click at [337, 21] on link "Sessions" at bounding box center [342, 17] width 38 height 35
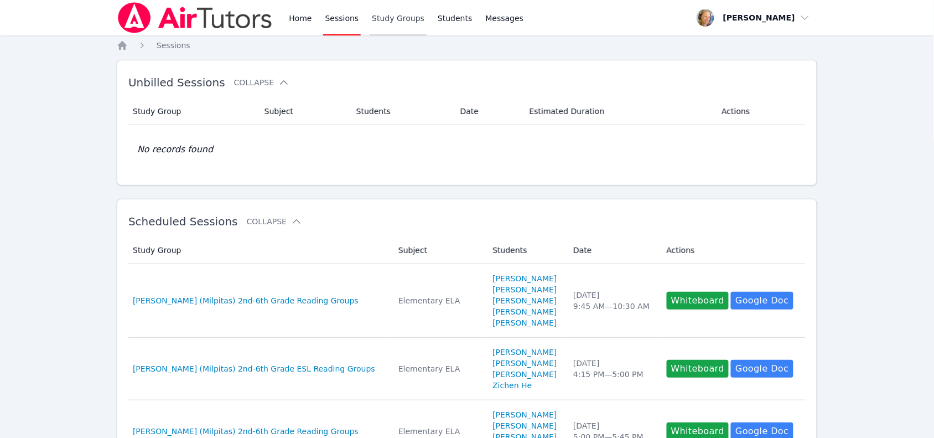
click at [401, 23] on link "Study Groups" at bounding box center [398, 17] width 57 height 35
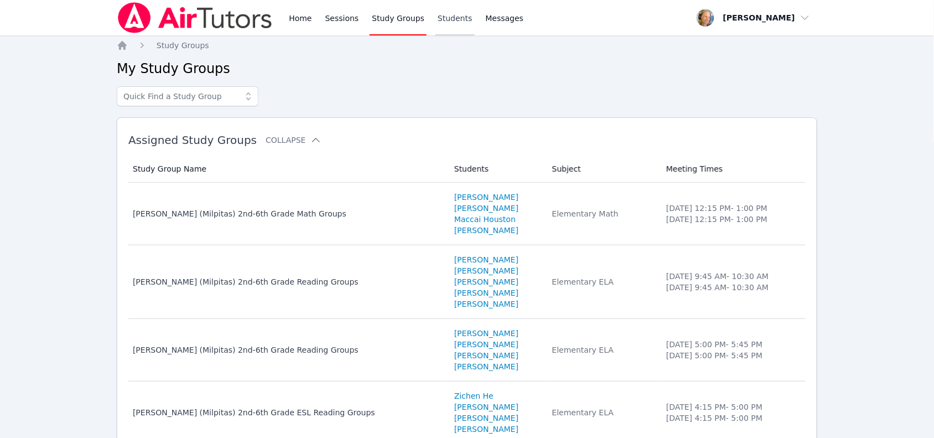
click at [460, 18] on link "Students" at bounding box center [454, 17] width 39 height 35
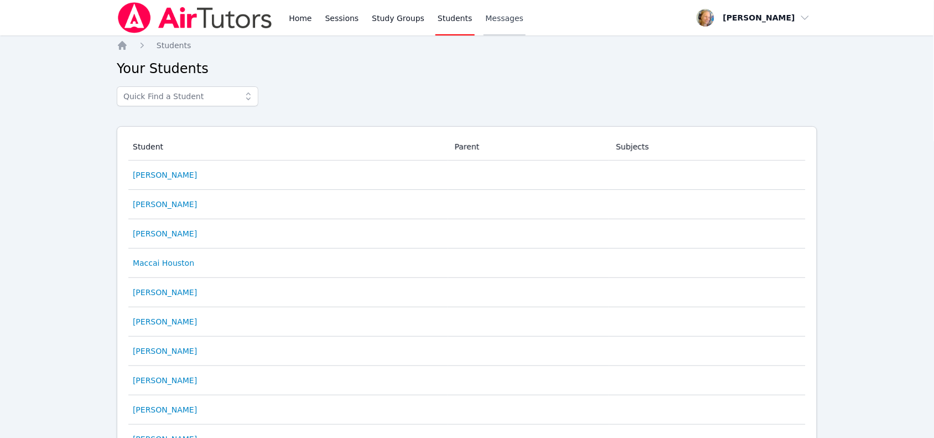
click at [486, 18] on span "Messages" at bounding box center [505, 18] width 38 height 11
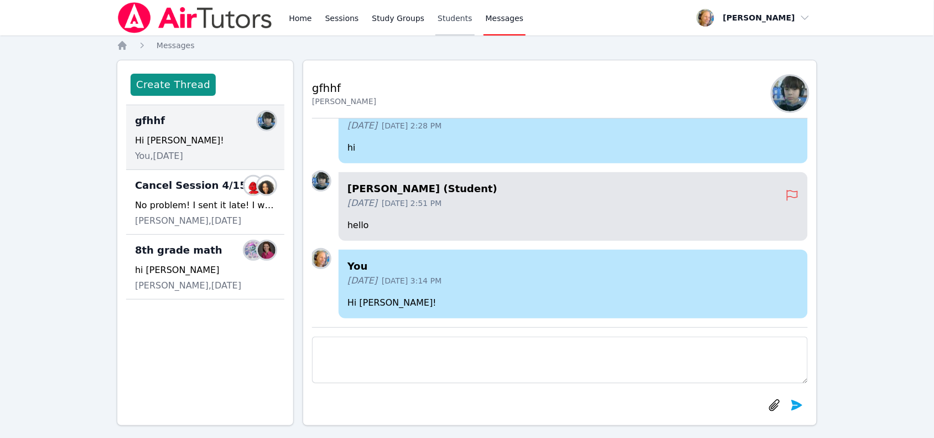
click at [435, 21] on link "Students" at bounding box center [454, 17] width 39 height 35
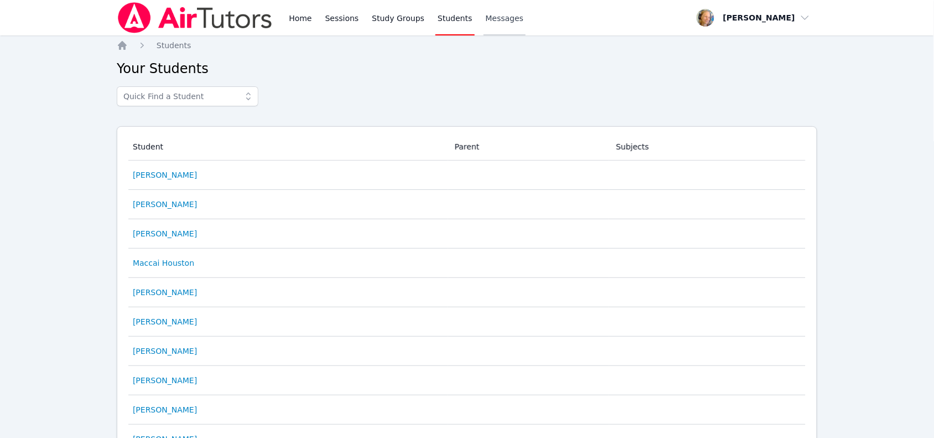
click at [484, 23] on link "Messages" at bounding box center [505, 17] width 43 height 35
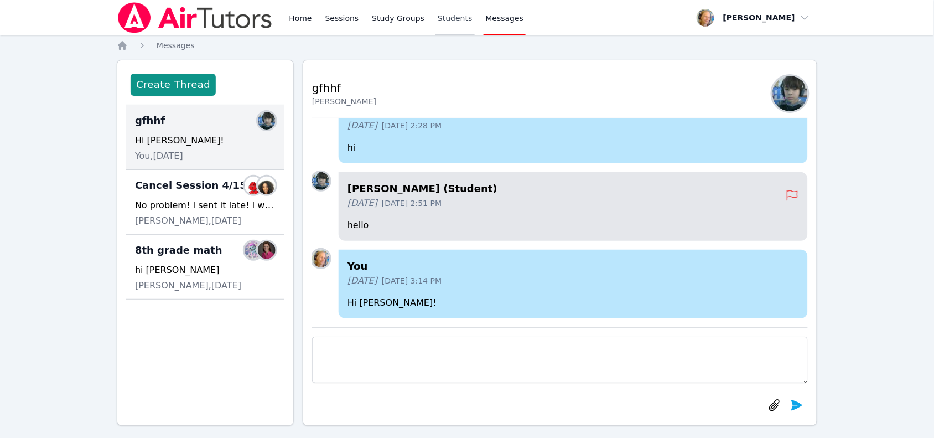
click at [438, 17] on link "Students" at bounding box center [454, 17] width 39 height 35
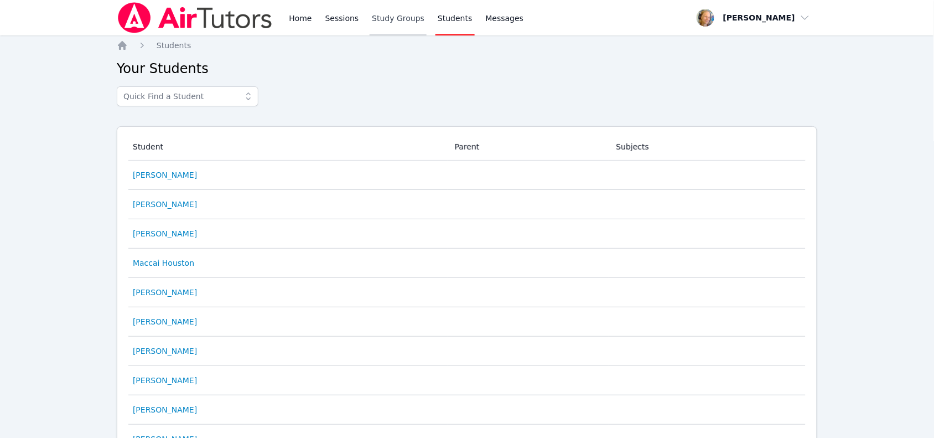
click at [402, 20] on link "Study Groups" at bounding box center [398, 17] width 57 height 35
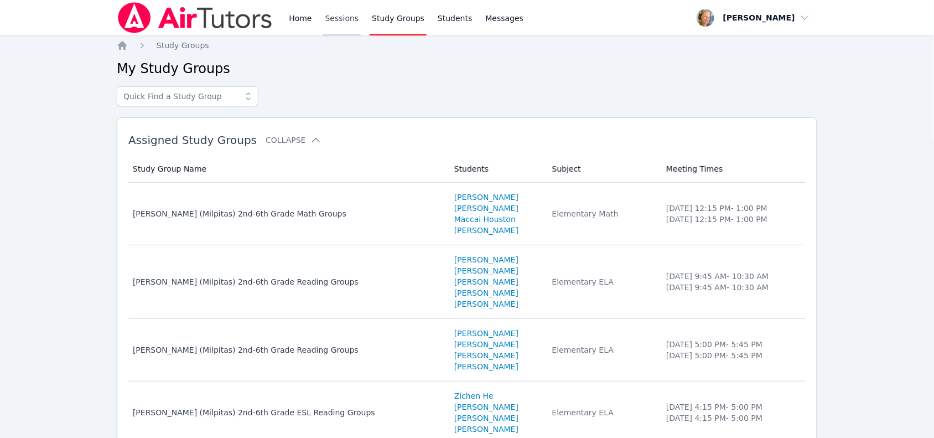
click at [341, 15] on link "Sessions" at bounding box center [342, 17] width 38 height 35
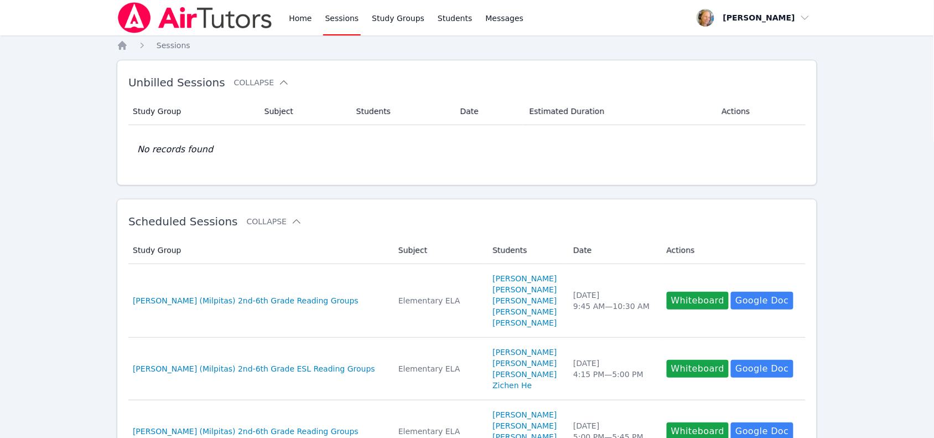
click at [284, 21] on div "Home Sessions Study Groups Students Messages" at bounding box center [321, 17] width 409 height 35
click at [290, 20] on link "Home" at bounding box center [300, 17] width 27 height 35
